Goal: Find contact information: Find contact information

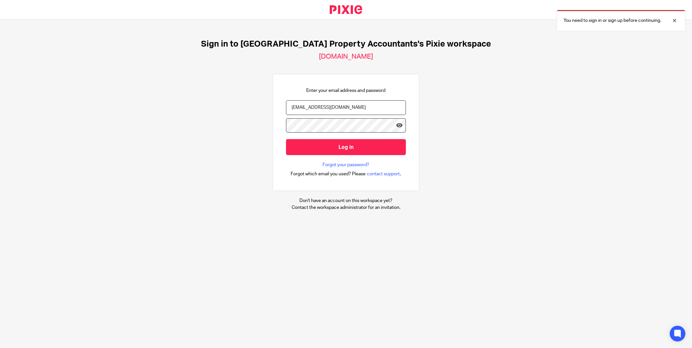
click at [330, 143] on input "Log in" at bounding box center [346, 147] width 120 height 16
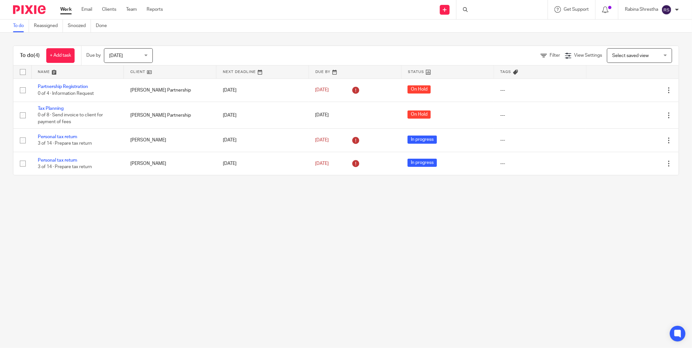
click at [493, 10] on div at bounding box center [501, 9] width 91 height 19
click at [474, 10] on input "Search" at bounding box center [498, 11] width 59 height 6
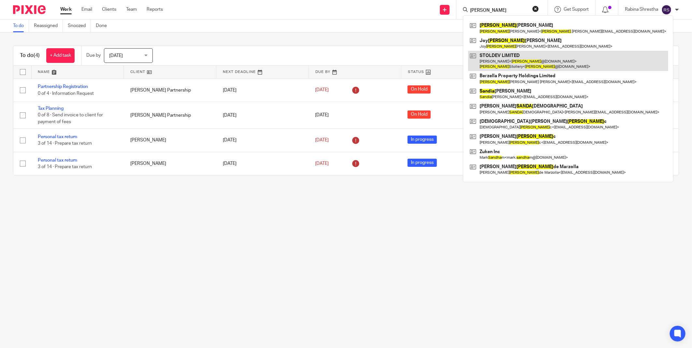
type input "[PERSON_NAME]"
click at [518, 60] on link at bounding box center [568, 61] width 200 height 20
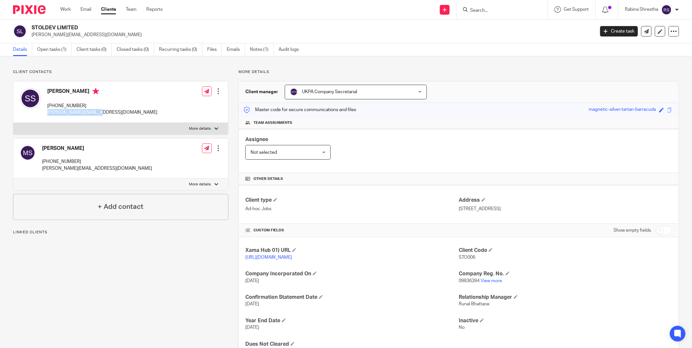
drag, startPoint x: 92, startPoint y: 111, endPoint x: 46, endPoint y: 112, distance: 45.9
click at [46, 112] on div "Sandra Stollery +44 797 316 2661 sandra@stollery.co.uk" at bounding box center [88, 102] width 137 height 35
copy p "sandra@stollery.co.uk"
click at [492, 8] on input "Search" at bounding box center [498, 11] width 59 height 6
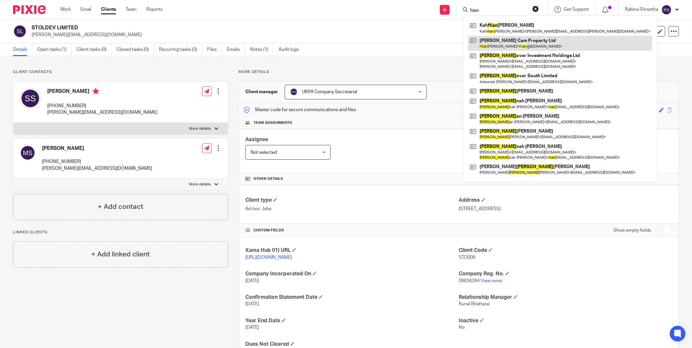
type input "hian"
click at [504, 43] on link at bounding box center [560, 43] width 184 height 15
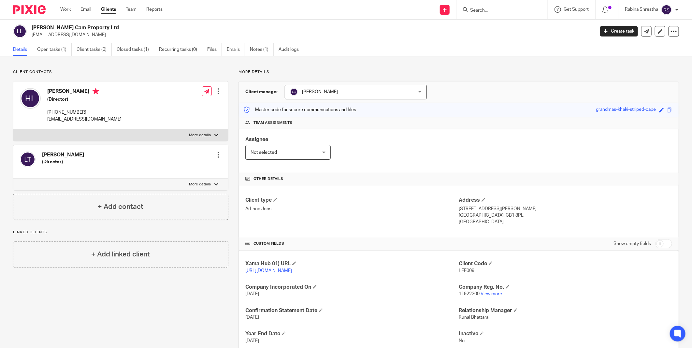
click at [388, 153] on div "Assignee Not selected Not selected Not selected [PERSON_NAME] [PERSON_NAME] [PE…" at bounding box center [459, 151] width 440 height 44
drag, startPoint x: 83, startPoint y: 112, endPoint x: 72, endPoint y: 113, distance: 11.1
click at [72, 113] on p "+44 781 591 3945" at bounding box center [84, 112] width 74 height 7
drag, startPoint x: 72, startPoint y: 113, endPoint x: 84, endPoint y: 112, distance: 11.5
click at [84, 112] on p "+44 781 591 3945" at bounding box center [84, 112] width 74 height 7
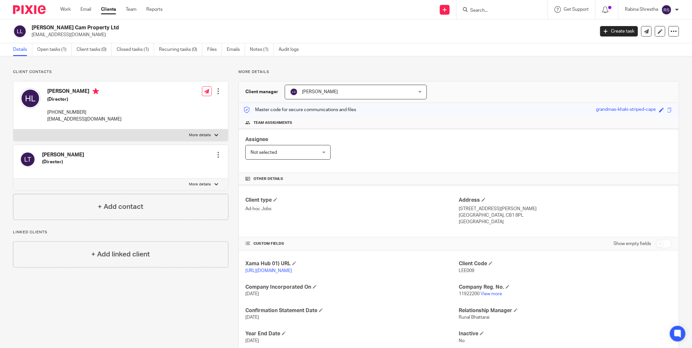
drag, startPoint x: 86, startPoint y: 112, endPoint x: 47, endPoint y: 114, distance: 39.8
click at [47, 114] on div "Hian Hong Lee (Director) +44 781 591 3945 hian@leecamproperty.co.uk" at bounding box center [71, 105] width 102 height 41
copy p "+44 781 591 3945"
click at [145, 115] on div "Hian Hong Lee (Director) +44 781 591 3945 hian@leecamproperty.co.uk Edit contac…" at bounding box center [120, 105] width 215 height 48
click at [129, 119] on div "Hian Hong Lee (Director) +44 781 591 3945 hian@leecamproperty.co.uk Edit contac…" at bounding box center [120, 105] width 215 height 48
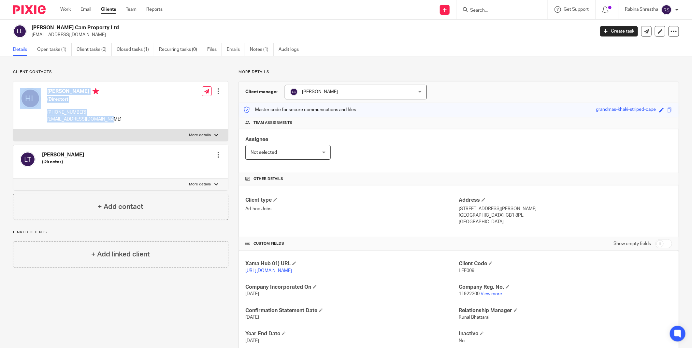
drag, startPoint x: 122, startPoint y: 118, endPoint x: 41, endPoint y: 123, distance: 81.2
click at [41, 123] on div "Hian Hong Lee (Director) +44 781 591 3945 hian@leecamproperty.co.uk Edit contac…" at bounding box center [120, 105] width 215 height 48
click at [41, 123] on div "Hian Hong Lee (Director) +44 781 591 3945 hian@leecamproperty.co.uk" at bounding box center [71, 105] width 102 height 41
drag, startPoint x: 107, startPoint y: 121, endPoint x: 61, endPoint y: 120, distance: 45.9
click at [61, 120] on div "Hian Hong Lee (Director) +44 781 591 3945 hian@leecamproperty.co.uk Edit contac…" at bounding box center [120, 105] width 215 height 48
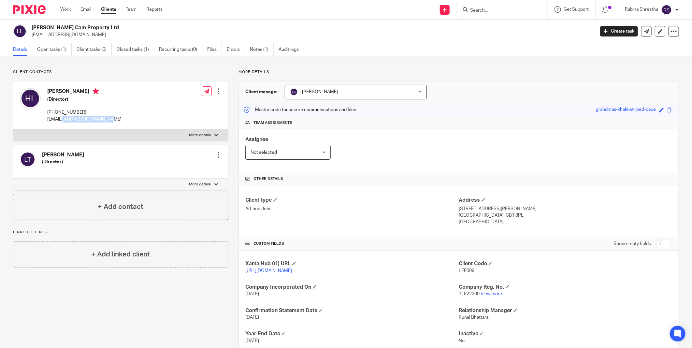
click at [60, 122] on p "hian@leecamproperty.co.uk" at bounding box center [84, 119] width 74 height 7
click at [103, 126] on div "Hian Hong Lee (Director) +44 781 591 3945 hian@leecamproperty.co.uk Edit contac…" at bounding box center [120, 105] width 215 height 48
drag, startPoint x: 113, startPoint y: 121, endPoint x: 55, endPoint y: 122, distance: 58.3
click at [55, 122] on div "Hian Hong Lee (Director) +44 781 591 3945 hian@leecamproperty.co.uk Edit contac…" at bounding box center [120, 105] width 215 height 48
click at [54, 122] on p "hian@leecamproperty.co.uk" at bounding box center [84, 119] width 74 height 7
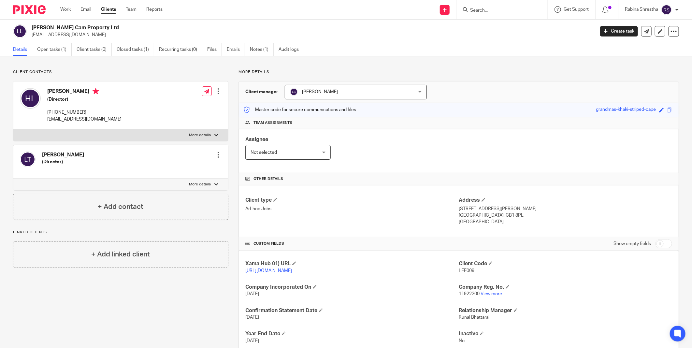
click at [54, 122] on p "hian@leecamproperty.co.uk" at bounding box center [84, 119] width 74 height 7
